Goal: Task Accomplishment & Management: Manage account settings

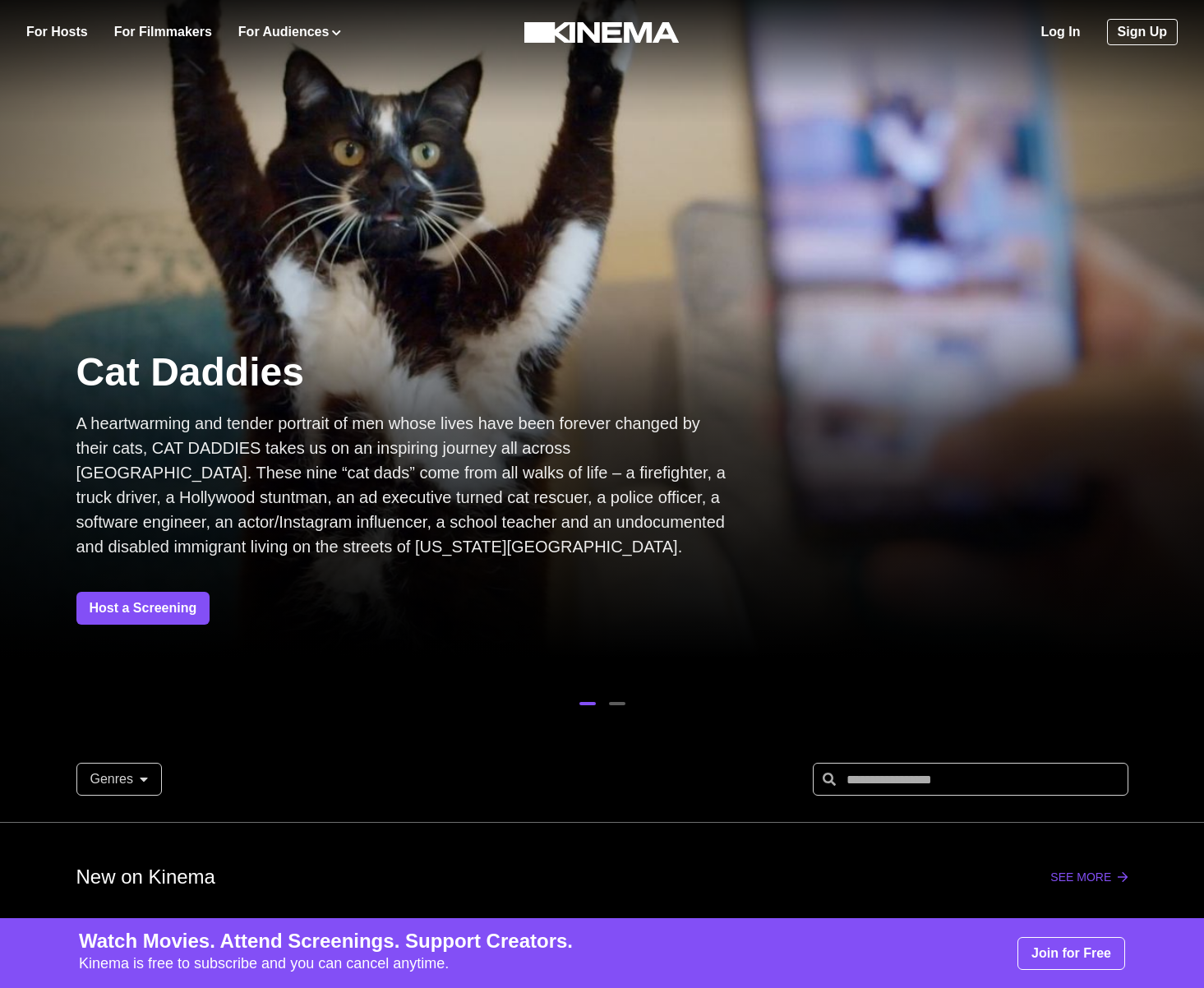
click at [1030, 18] on div "Log In Sign Up" at bounding box center [948, 32] width 461 height 64
click at [1060, 35] on link "Log In" at bounding box center [1061, 32] width 39 height 20
click at [1047, 27] on link "Log In" at bounding box center [1061, 32] width 39 height 20
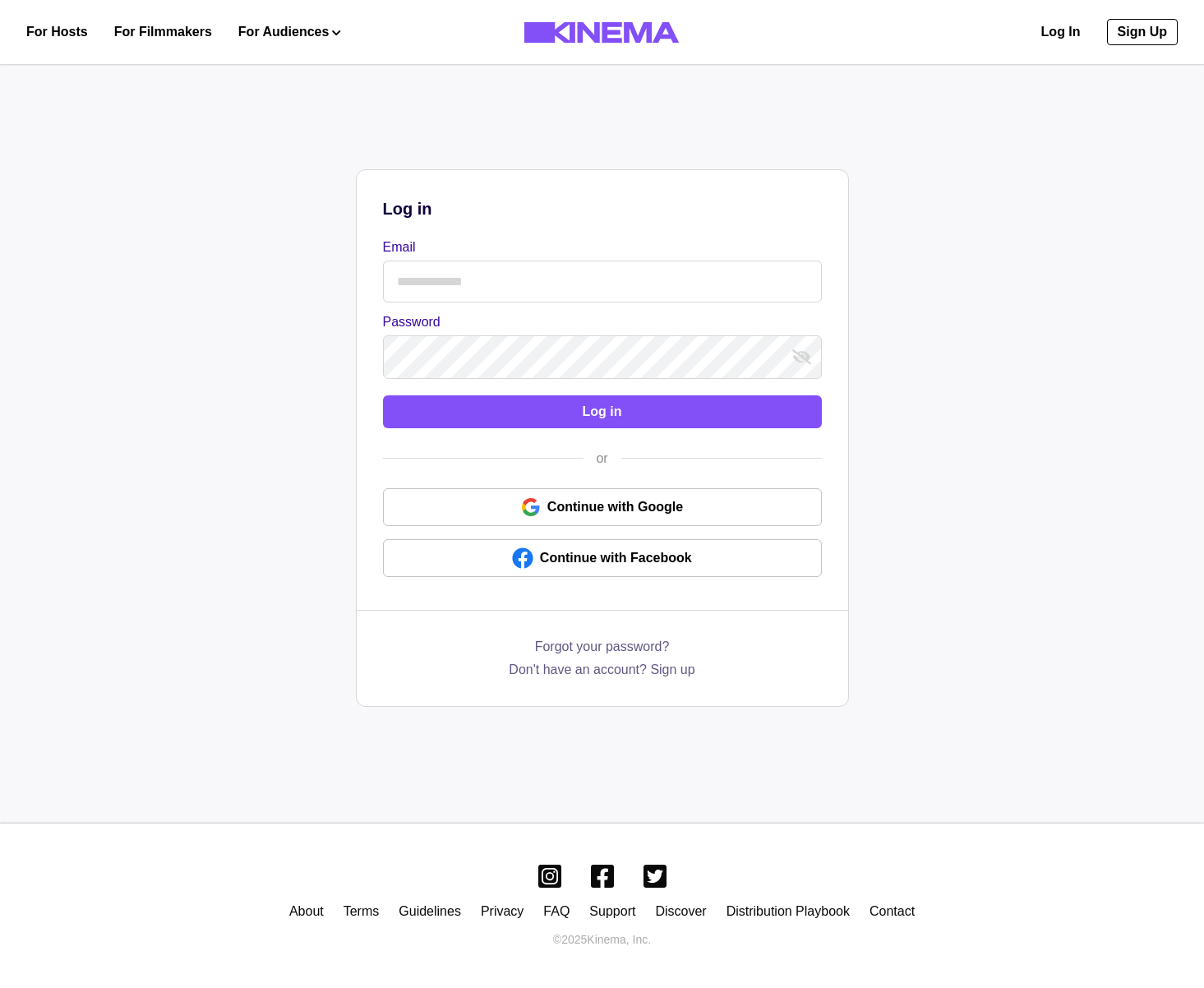
click at [420, 282] on input "Email" at bounding box center [603, 281] width 439 height 42
type input "**********"
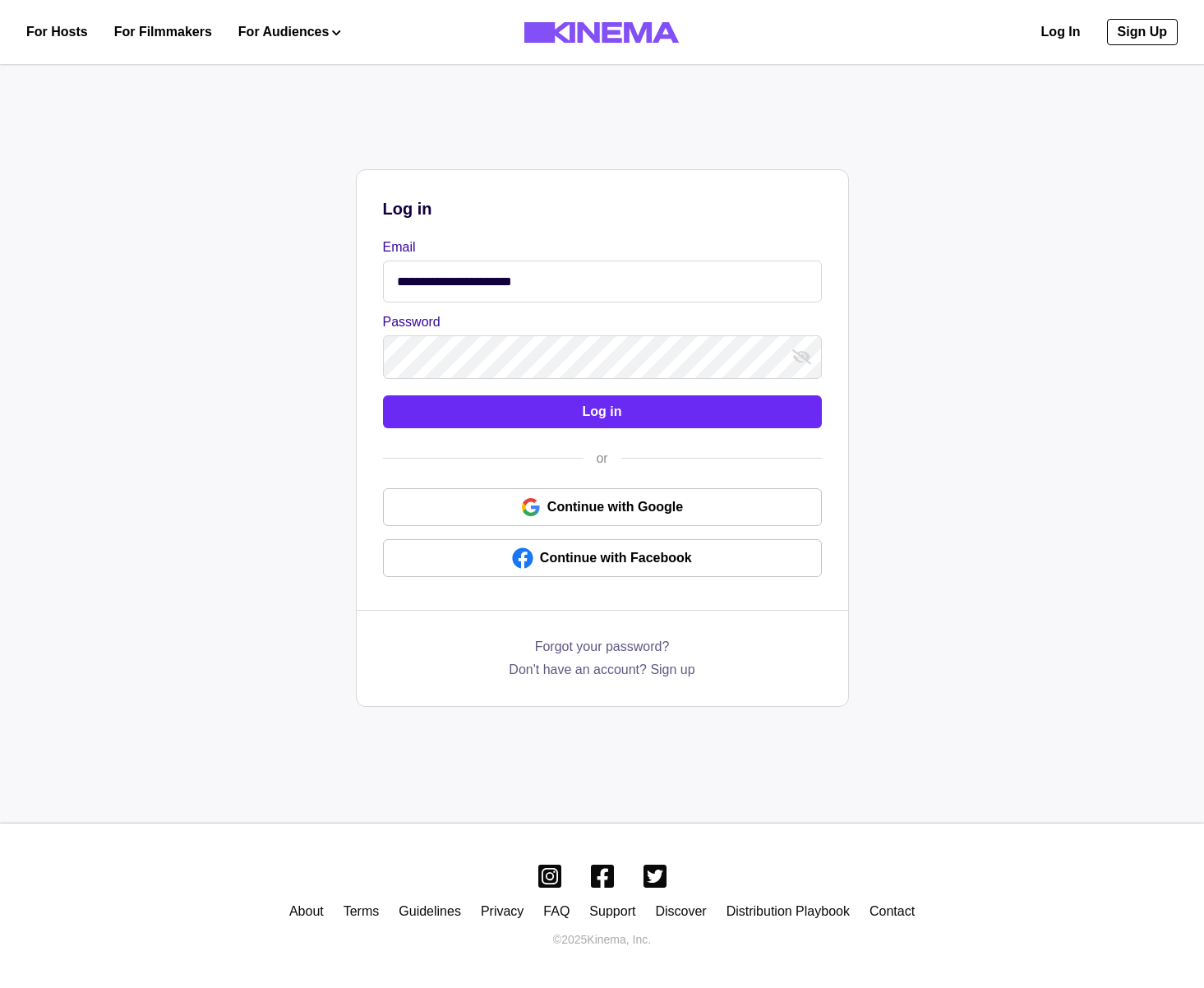
click at [555, 417] on button "Log in" at bounding box center [603, 412] width 439 height 33
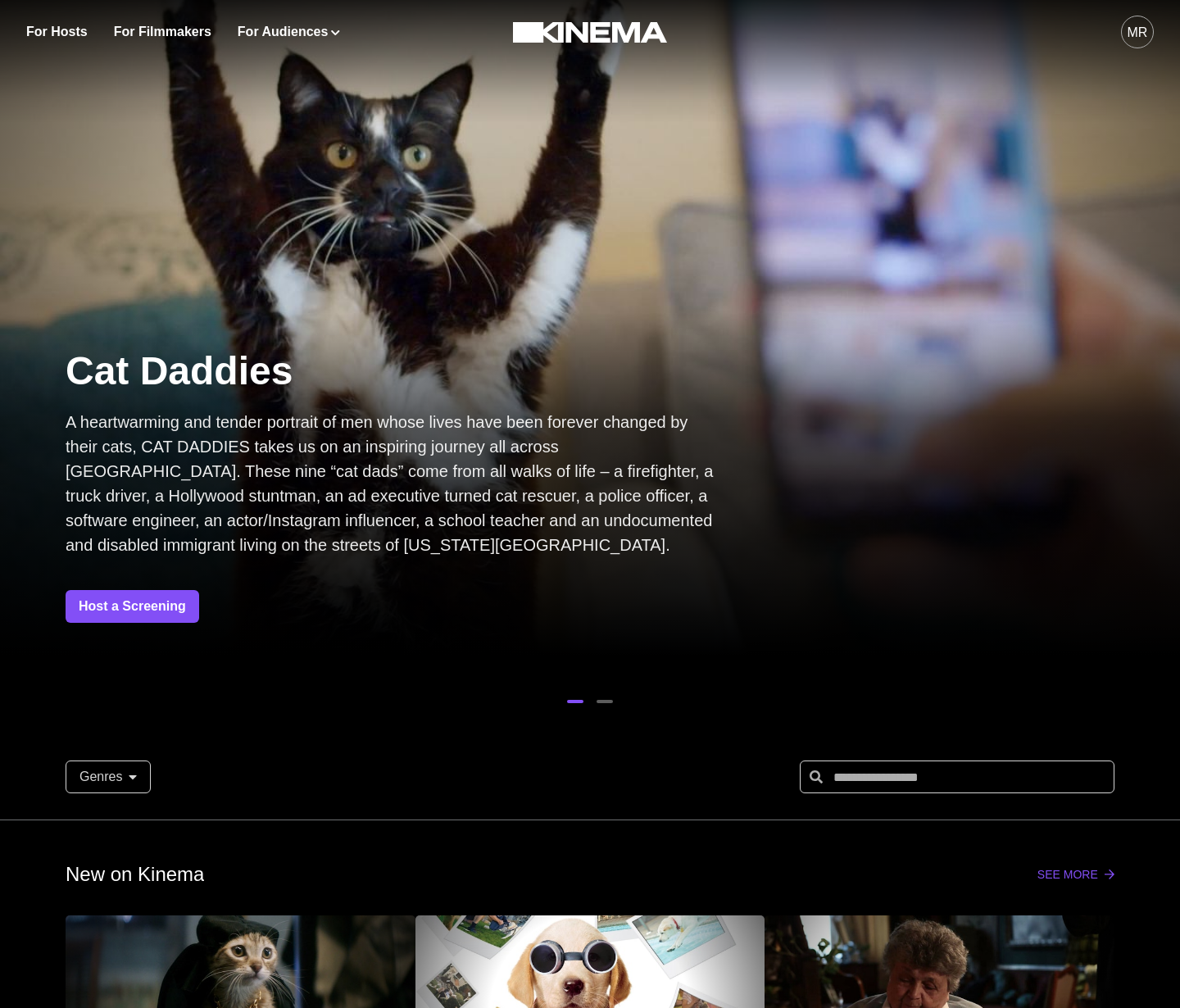
drag, startPoint x: 1114, startPoint y: 35, endPoint x: 1133, endPoint y: 29, distance: 19.9
click at [1115, 35] on div "MR" at bounding box center [928, 32] width 450 height 64
click at [1133, 29] on div "MR" at bounding box center [1137, 33] width 20 height 20
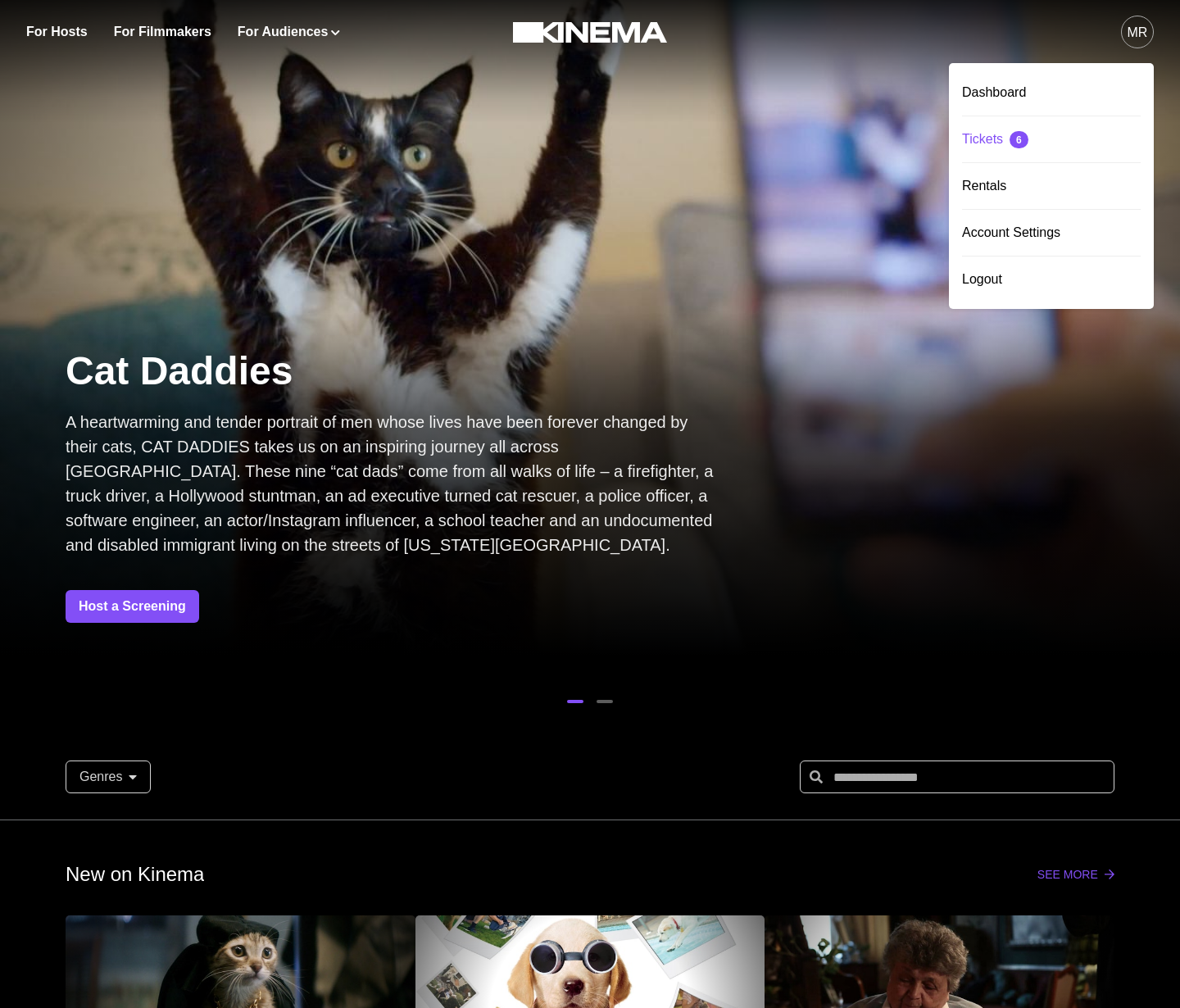
click at [1005, 127] on div "Tickets 6" at bounding box center [1051, 139] width 179 height 46
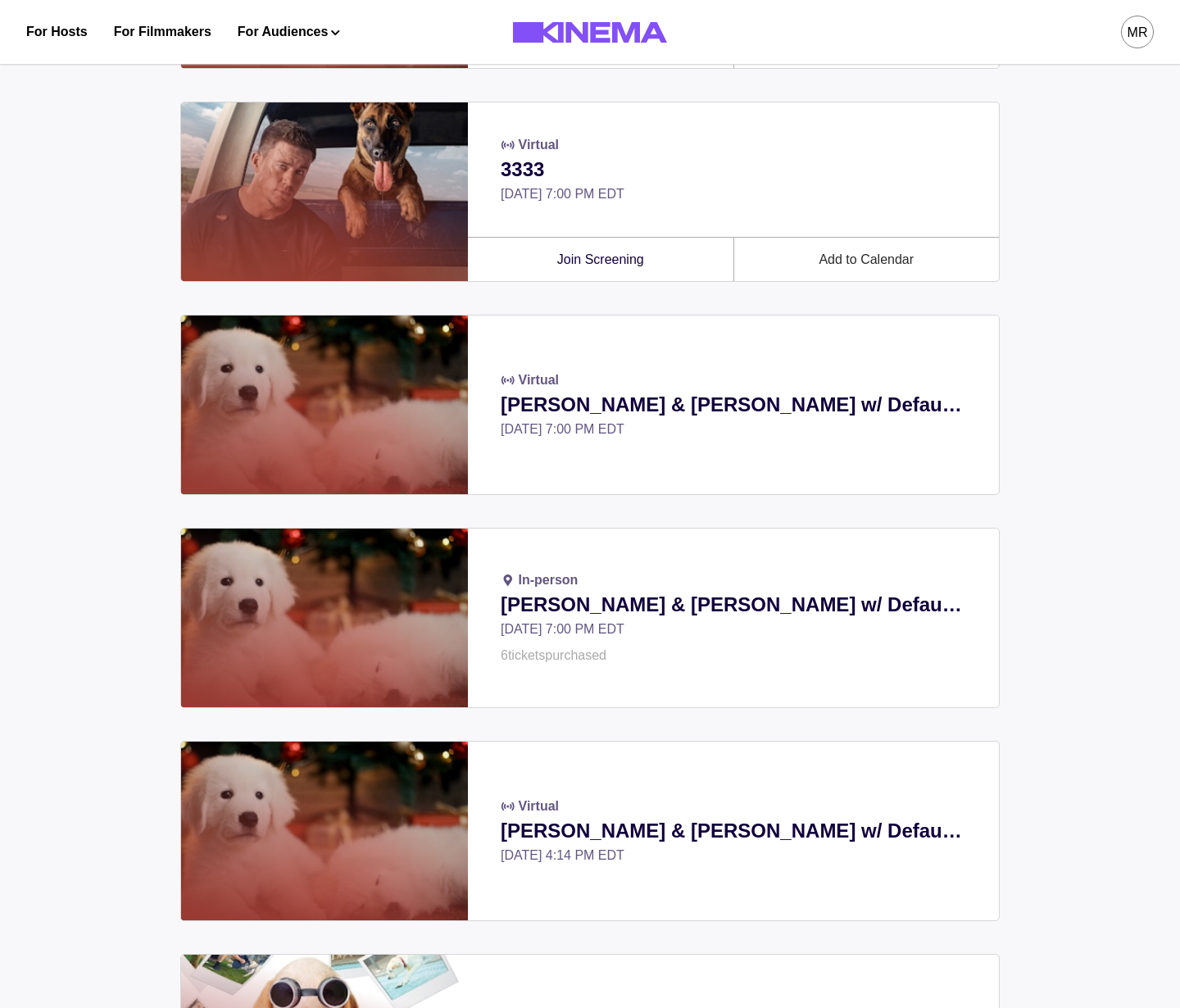
scroll to position [1488, 0]
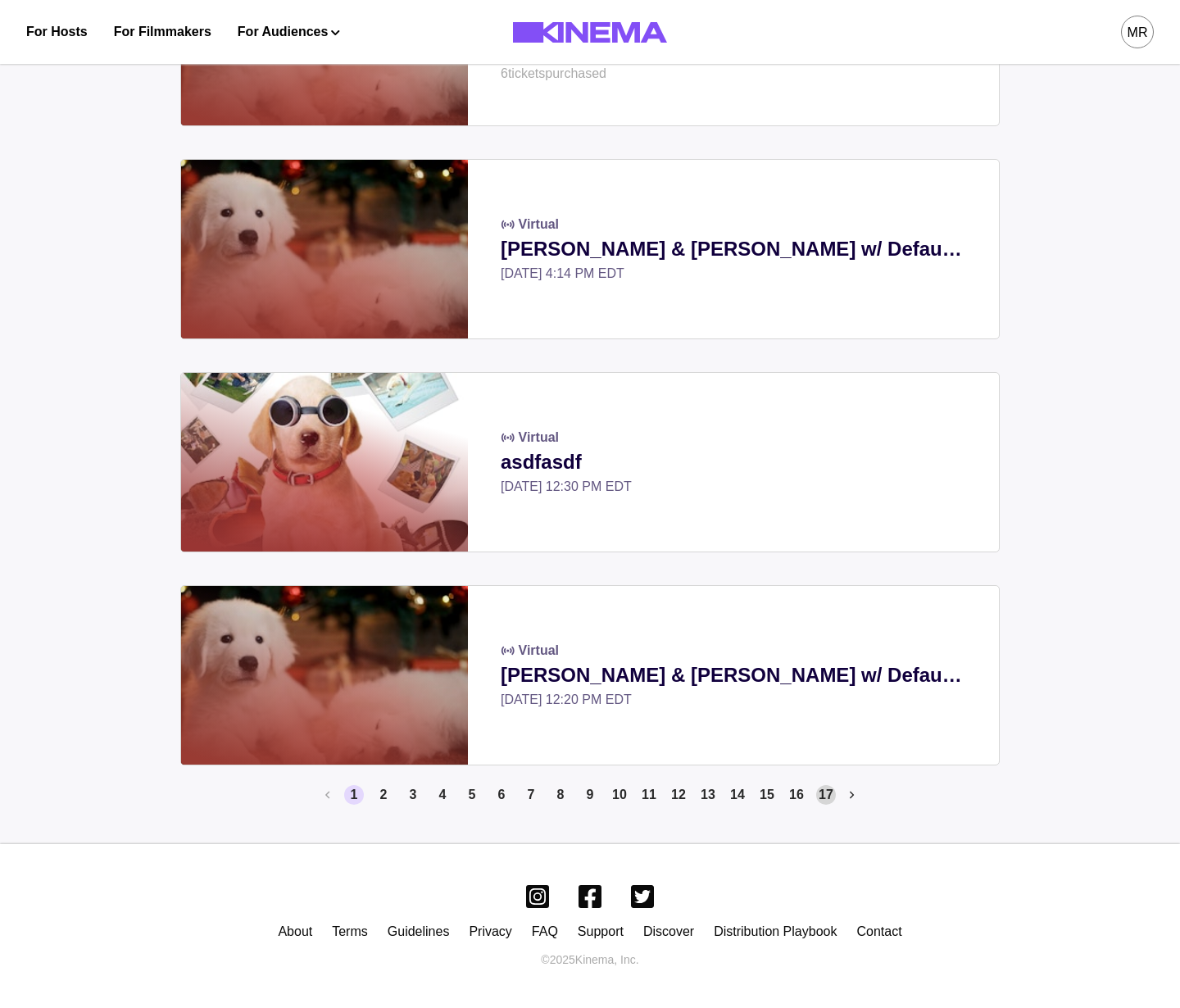
click at [832, 800] on button "17" at bounding box center [826, 795] width 20 height 20
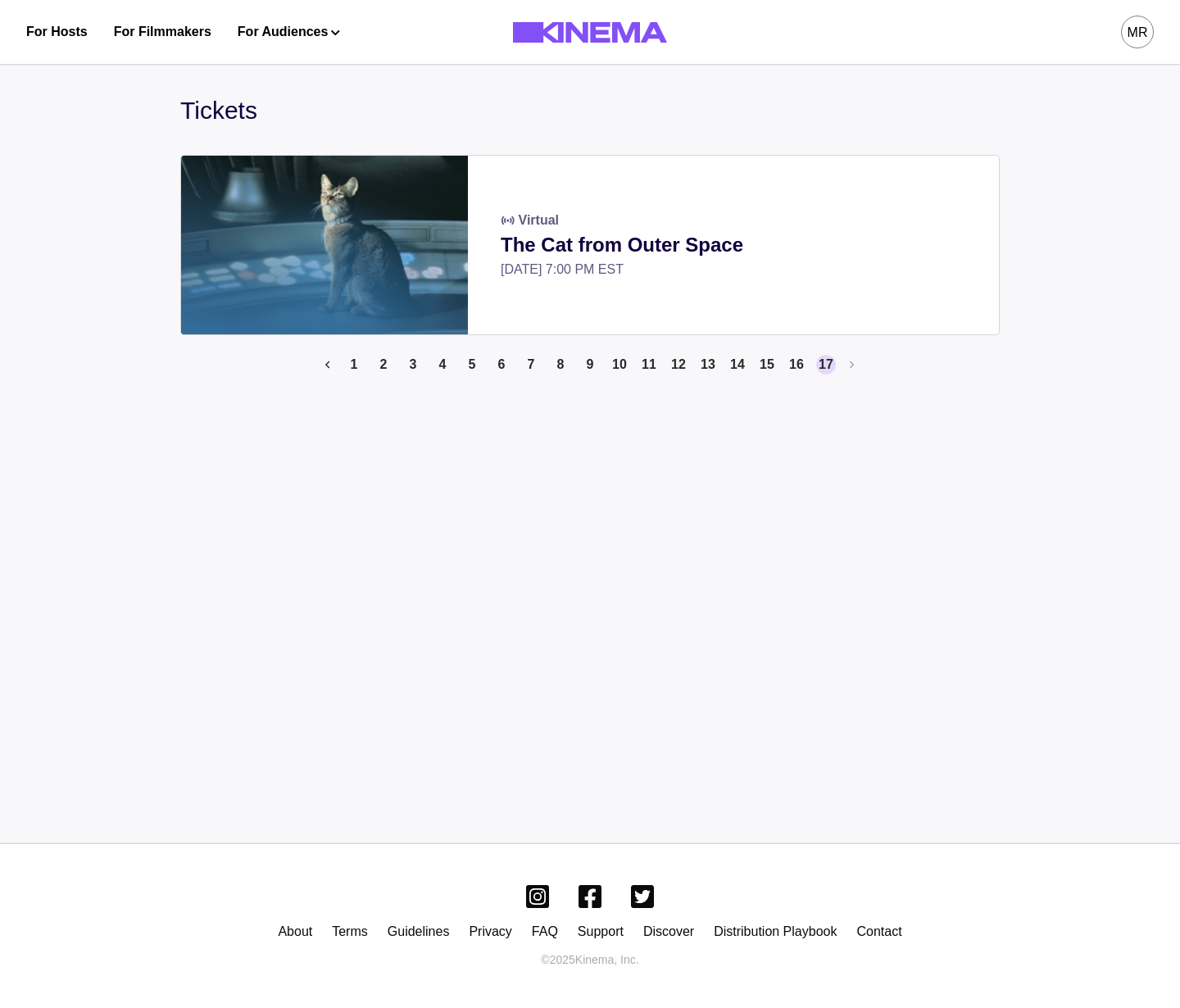
click at [485, 364] on li "6" at bounding box center [498, 364] width 27 height 20
click at [473, 371] on button "5" at bounding box center [472, 364] width 20 height 20
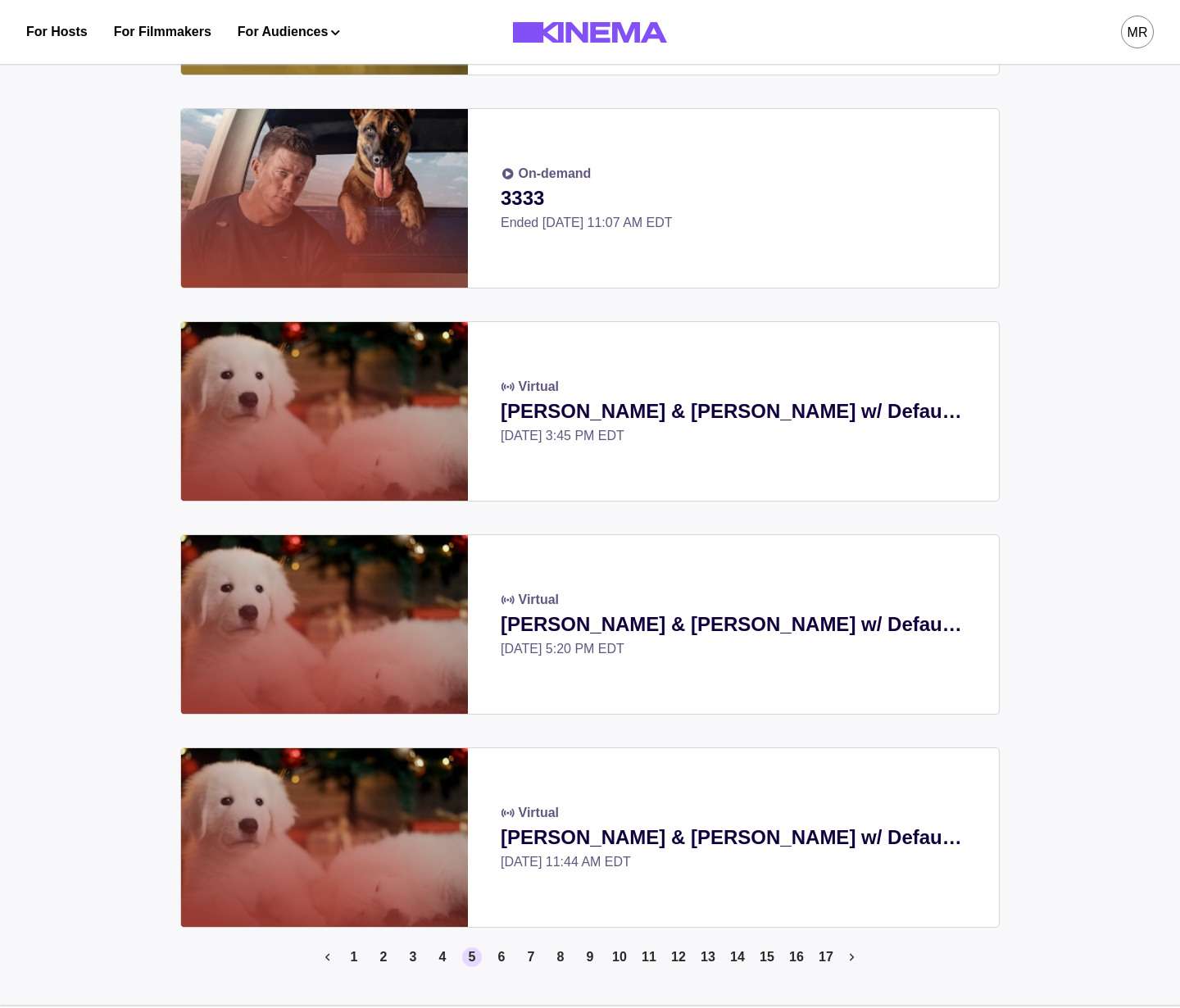
scroll to position [1488, 0]
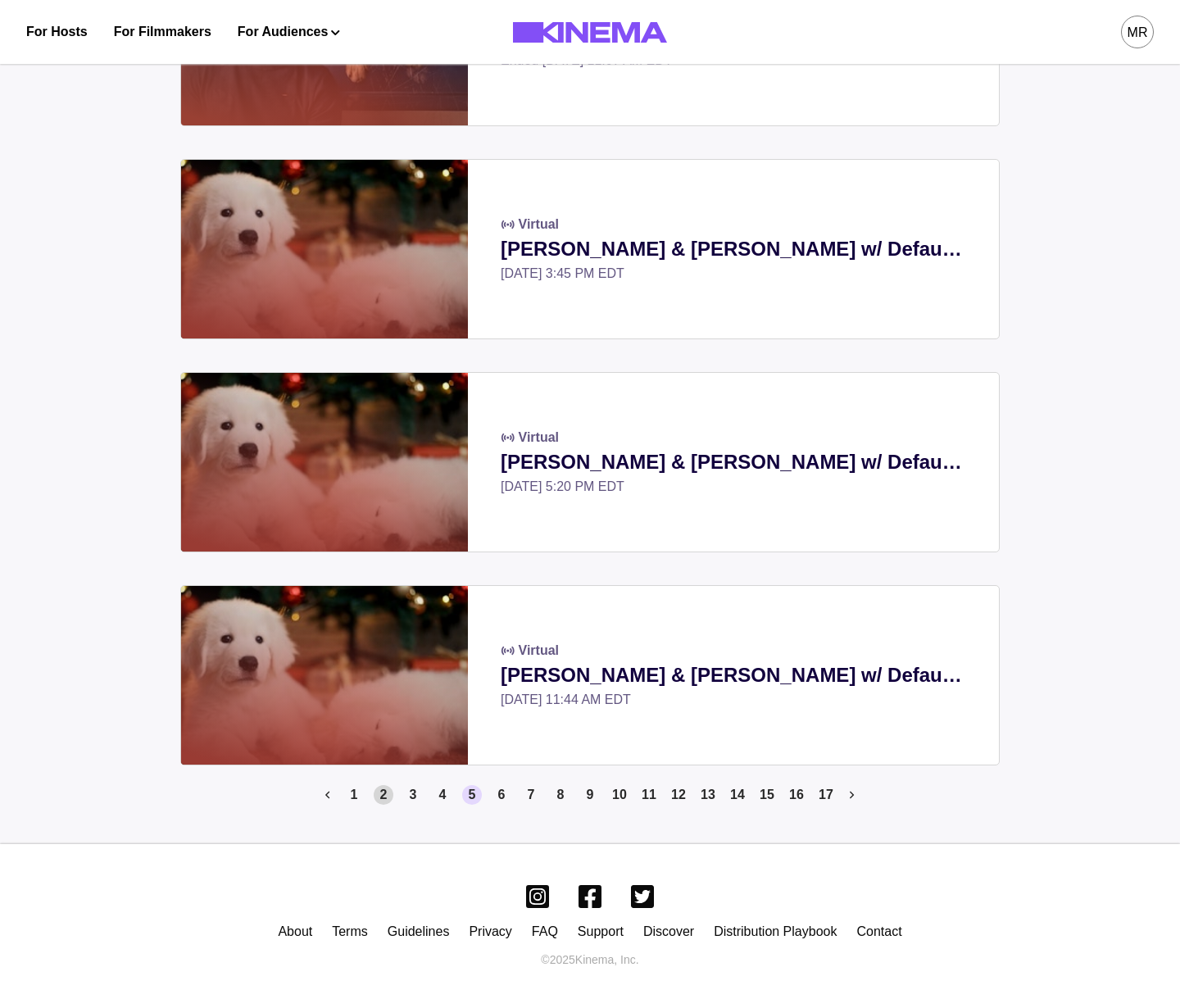
click at [378, 793] on button "2" at bounding box center [384, 795] width 20 height 20
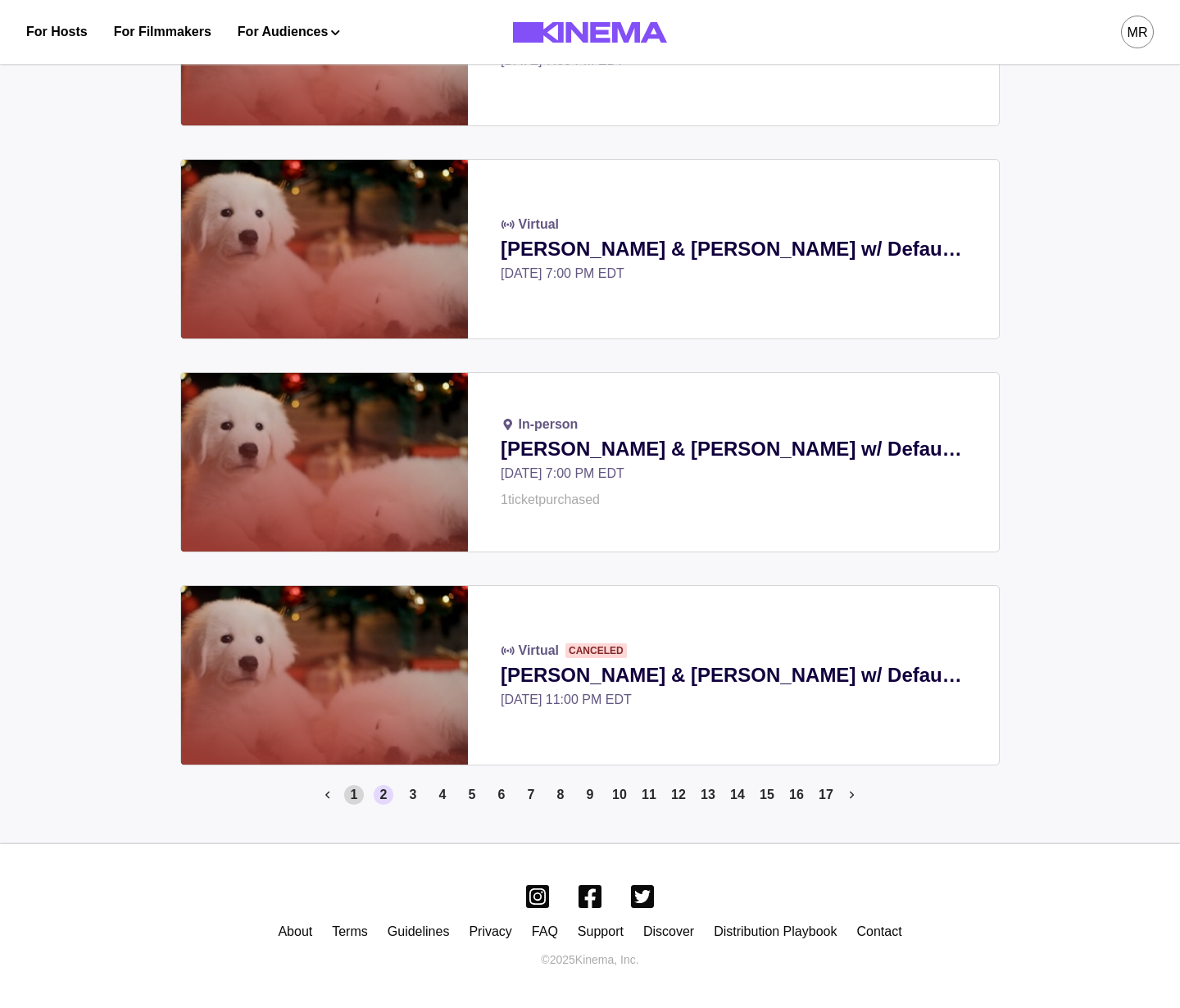
click at [360, 796] on button "1" at bounding box center [354, 795] width 20 height 20
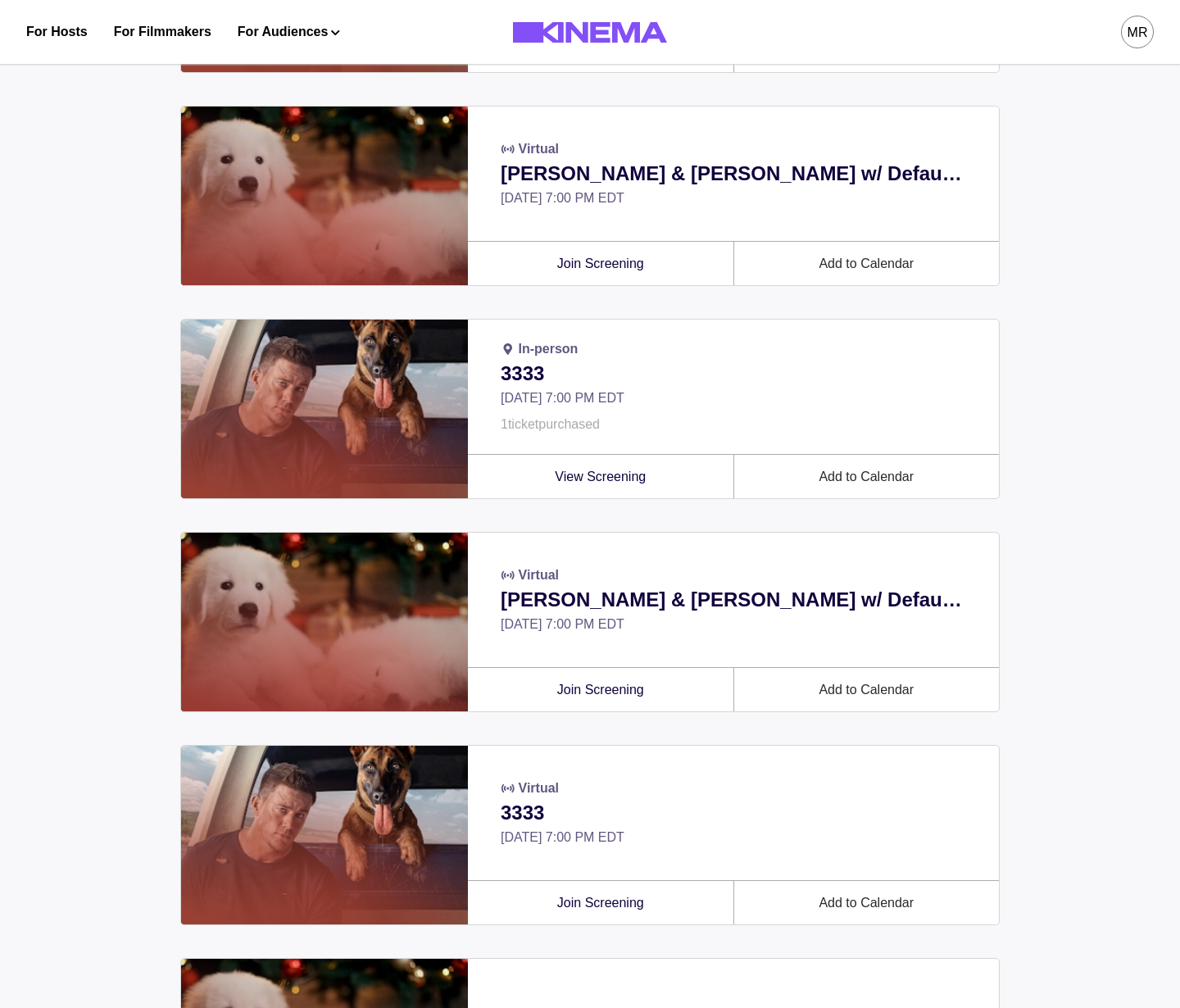
scroll to position [0, 0]
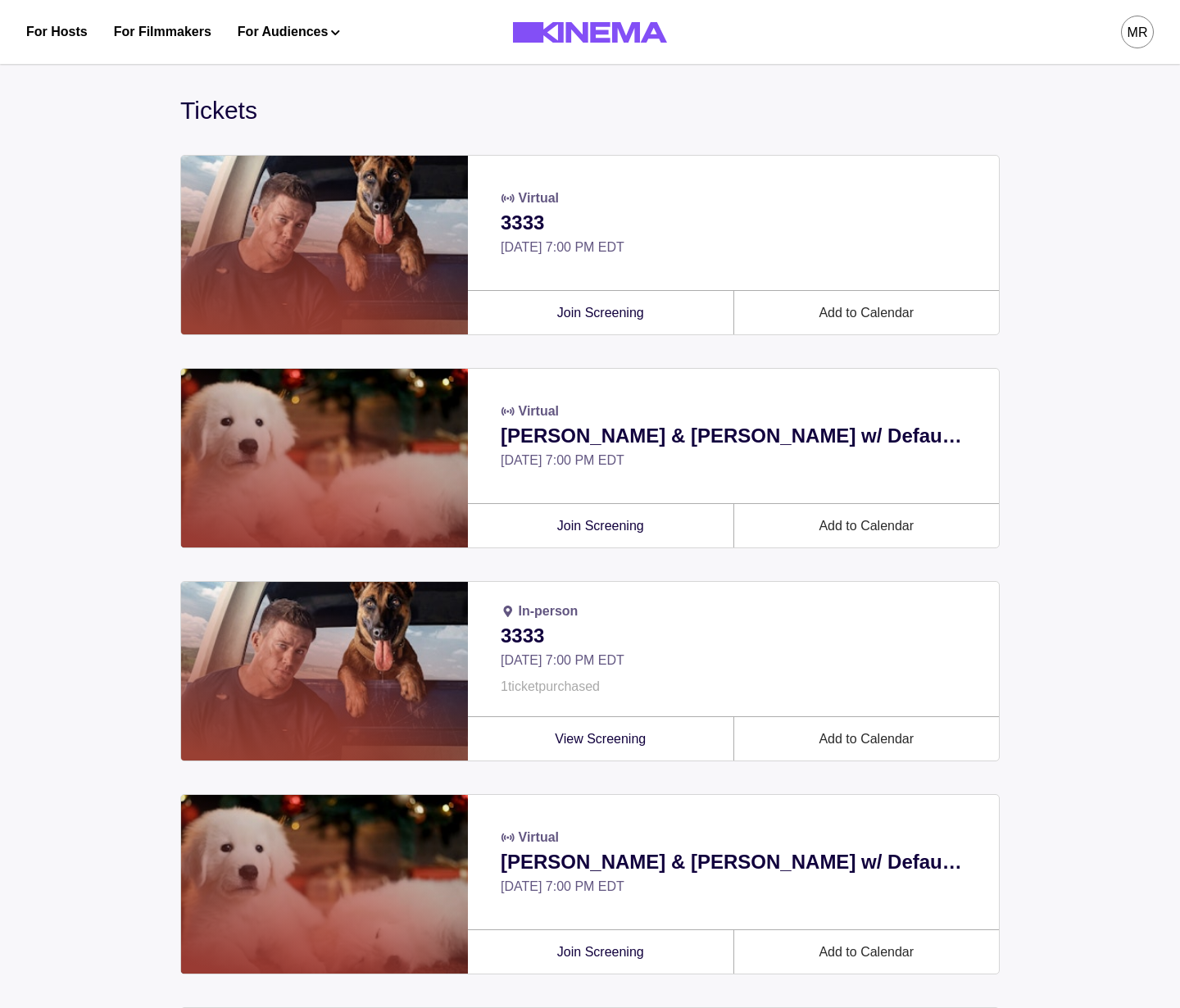
click at [1148, 35] on div "MR" at bounding box center [1137, 32] width 33 height 33
click at [1009, 185] on div "Rentals" at bounding box center [1051, 186] width 179 height 46
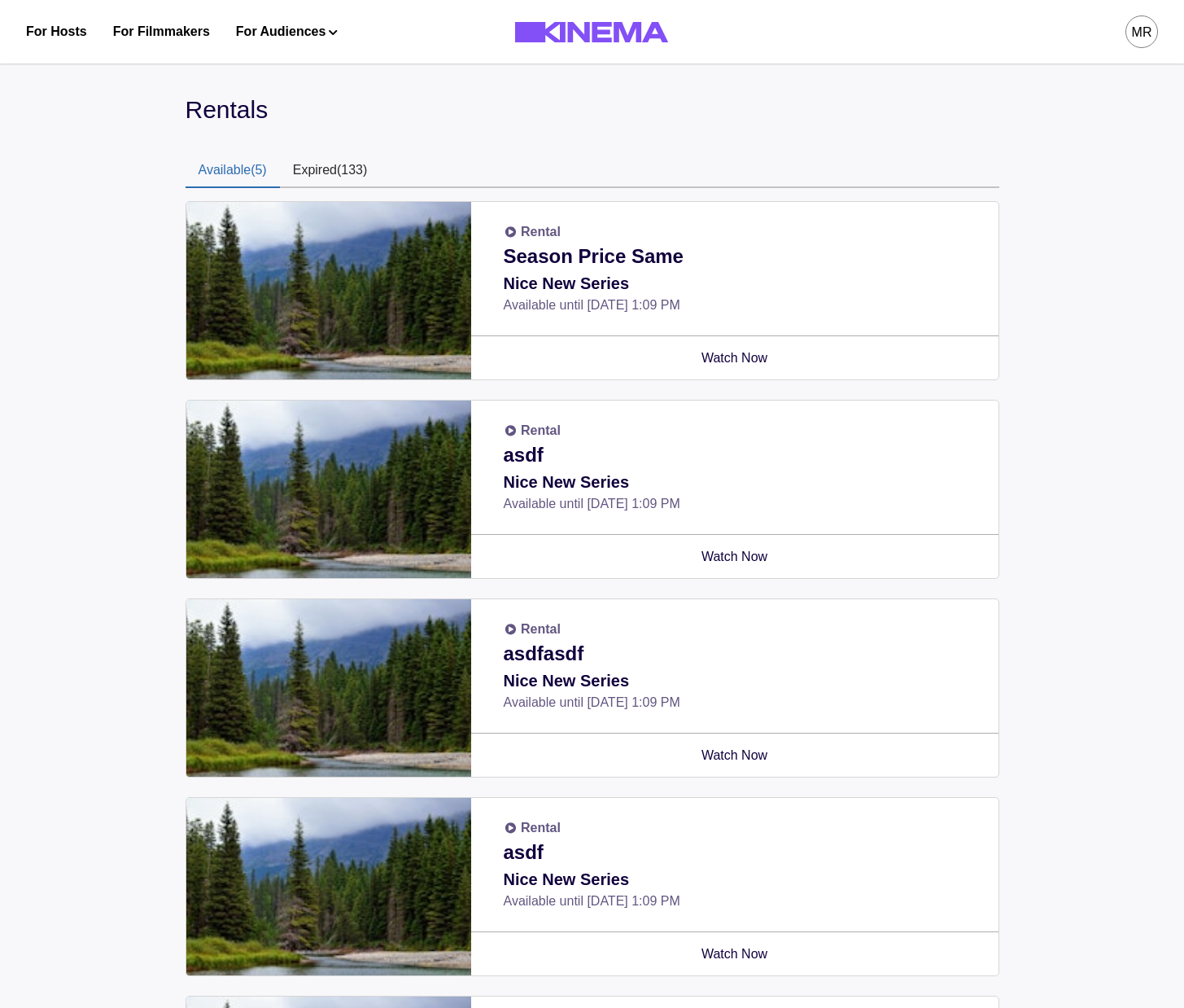
click at [1129, 28] on div "MR" at bounding box center [1142, 32] width 33 height 33
click at [1029, 273] on div "Logout" at bounding box center [1056, 277] width 178 height 46
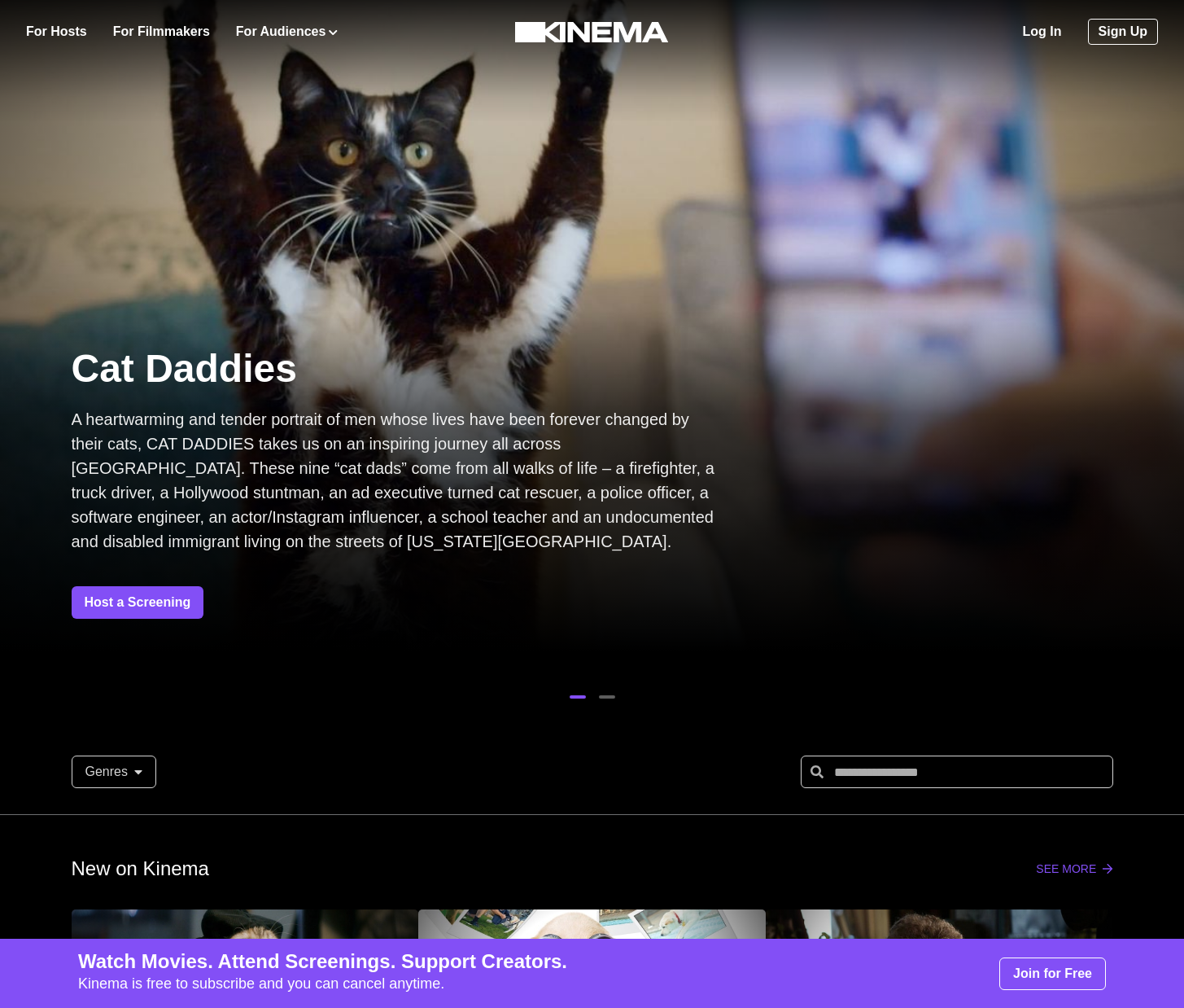
drag, startPoint x: 1026, startPoint y: 52, endPoint x: 1029, endPoint y: 42, distance: 10.4
click at [1026, 51] on div "Log In Sign Up" at bounding box center [932, 32] width 452 height 63
click at [1029, 42] on div "Log In Sign Up" at bounding box center [1090, 32] width 135 height 63
click at [1030, 33] on link "Log In" at bounding box center [1042, 32] width 39 height 19
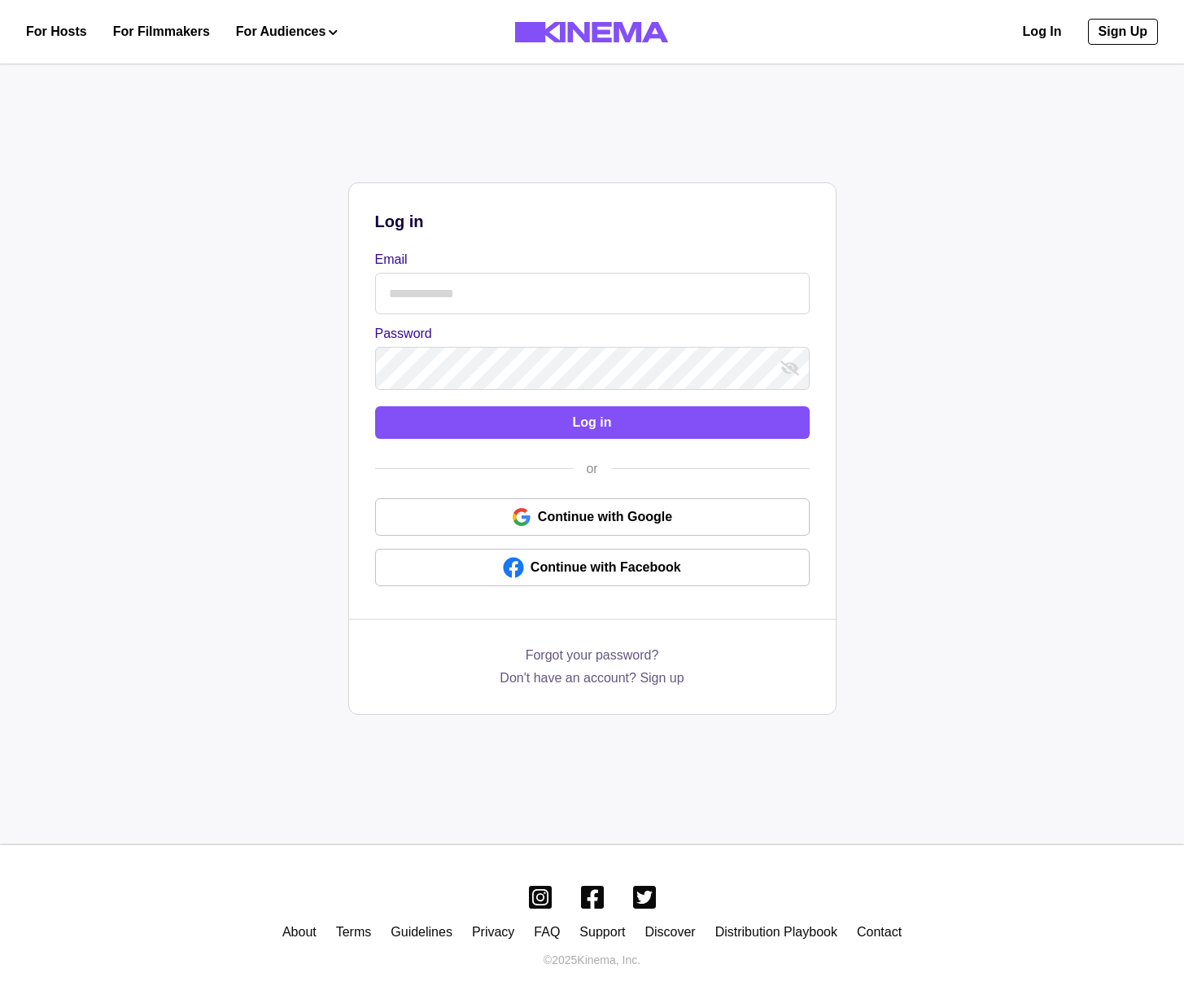
click at [510, 264] on label "Email" at bounding box center [587, 260] width 425 height 19
click at [510, 273] on input "Email" at bounding box center [592, 293] width 435 height 41
click at [504, 284] on input "Email" at bounding box center [592, 293] width 435 height 41
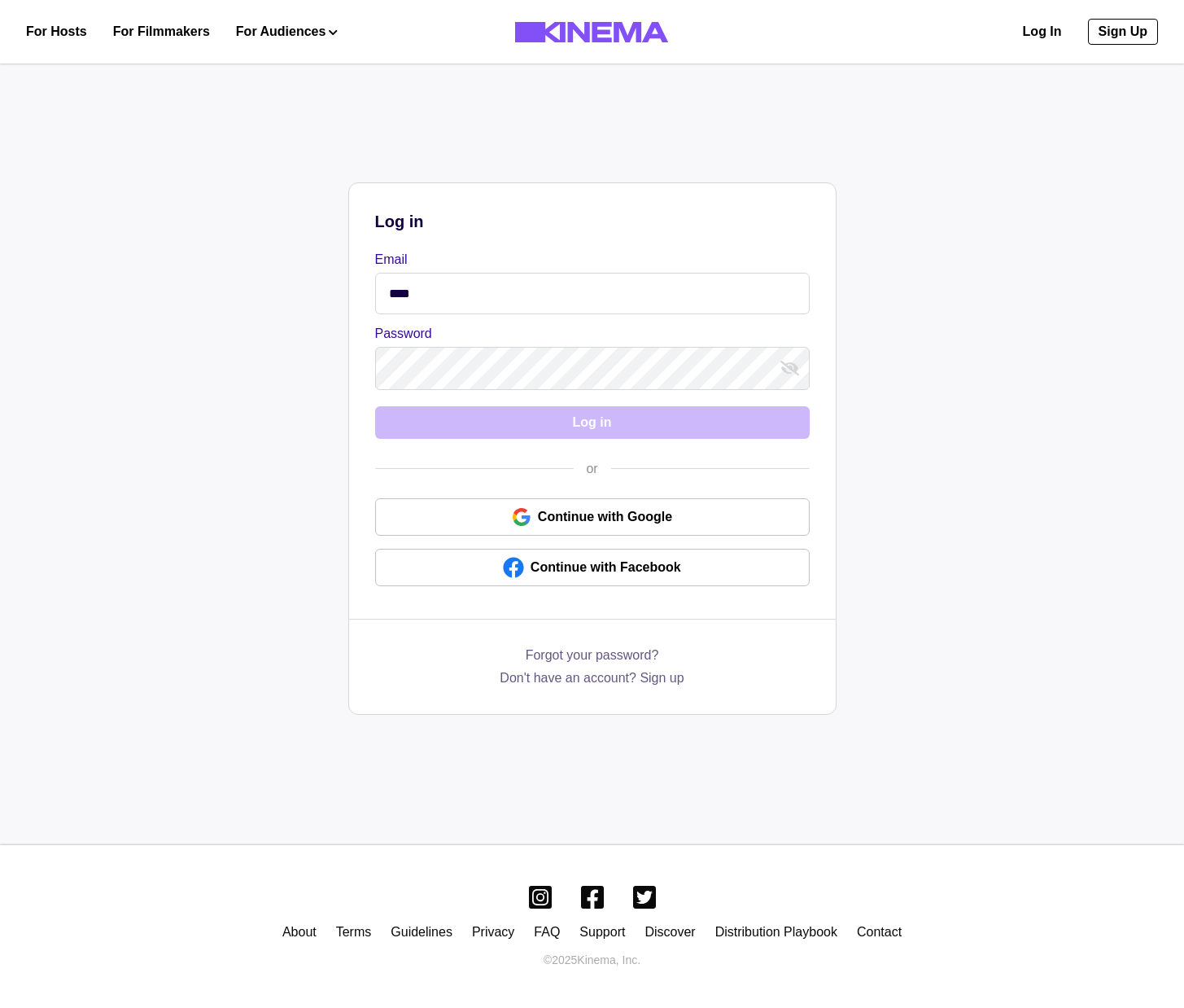
type input "**********"
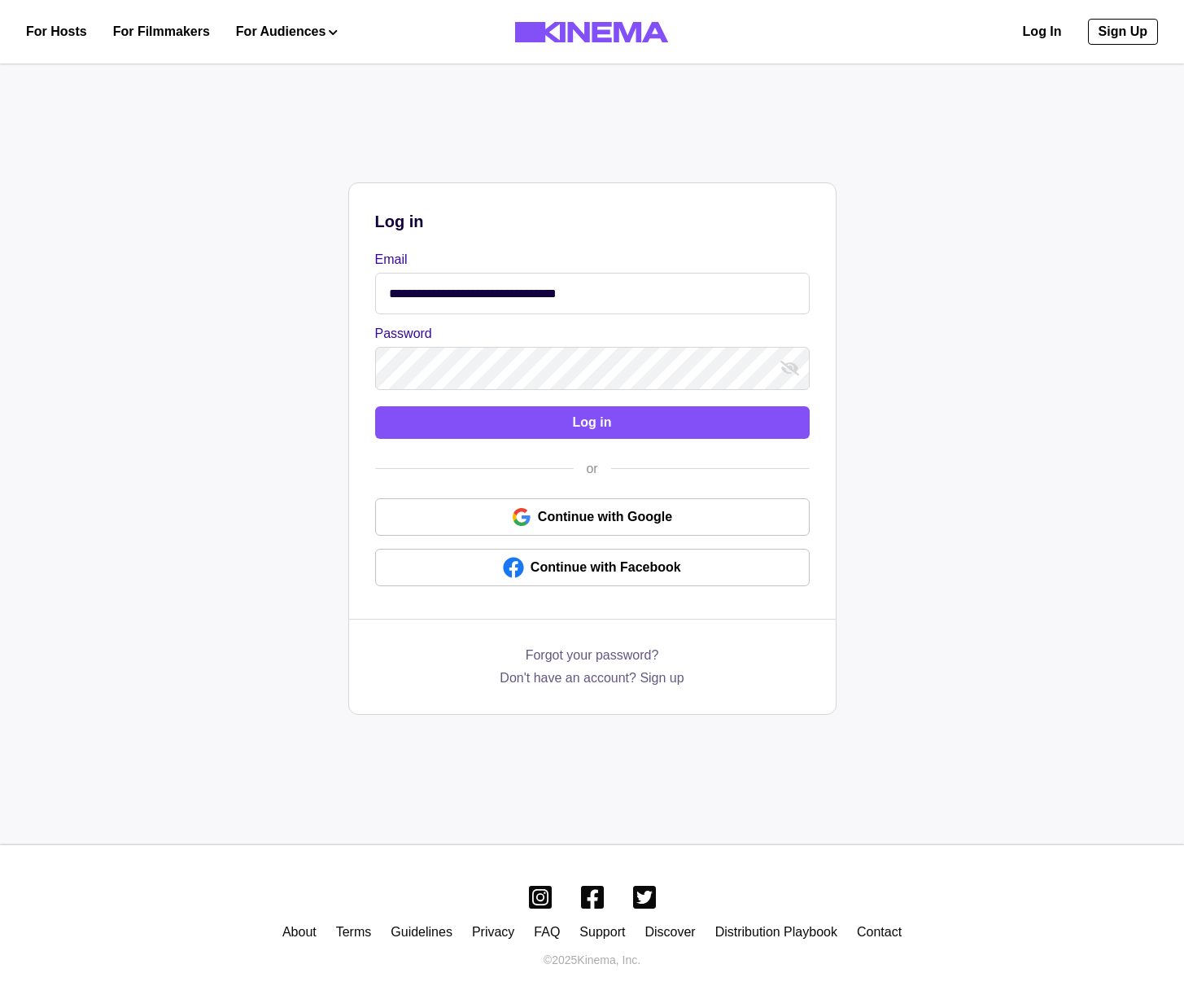
click at [375, 406] on button "Log in" at bounding box center [592, 422] width 435 height 33
